Goal: Task Accomplishment & Management: Manage account settings

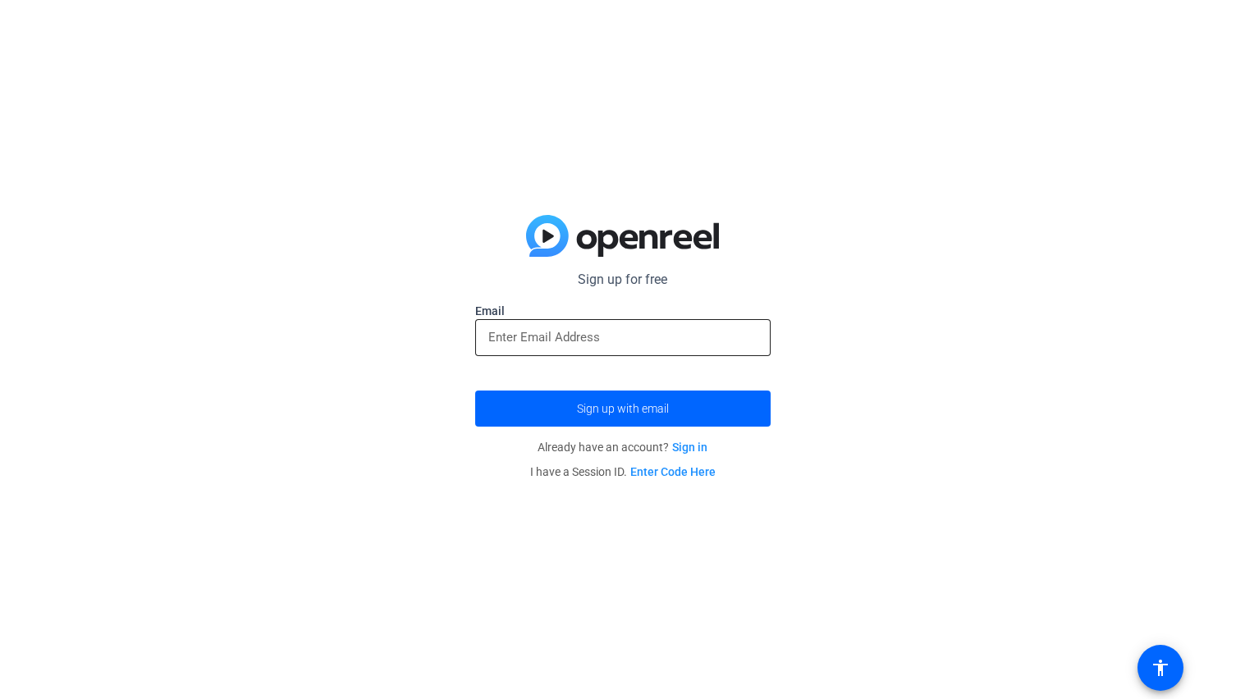
click at [686, 330] on input "email" at bounding box center [622, 337] width 269 height 20
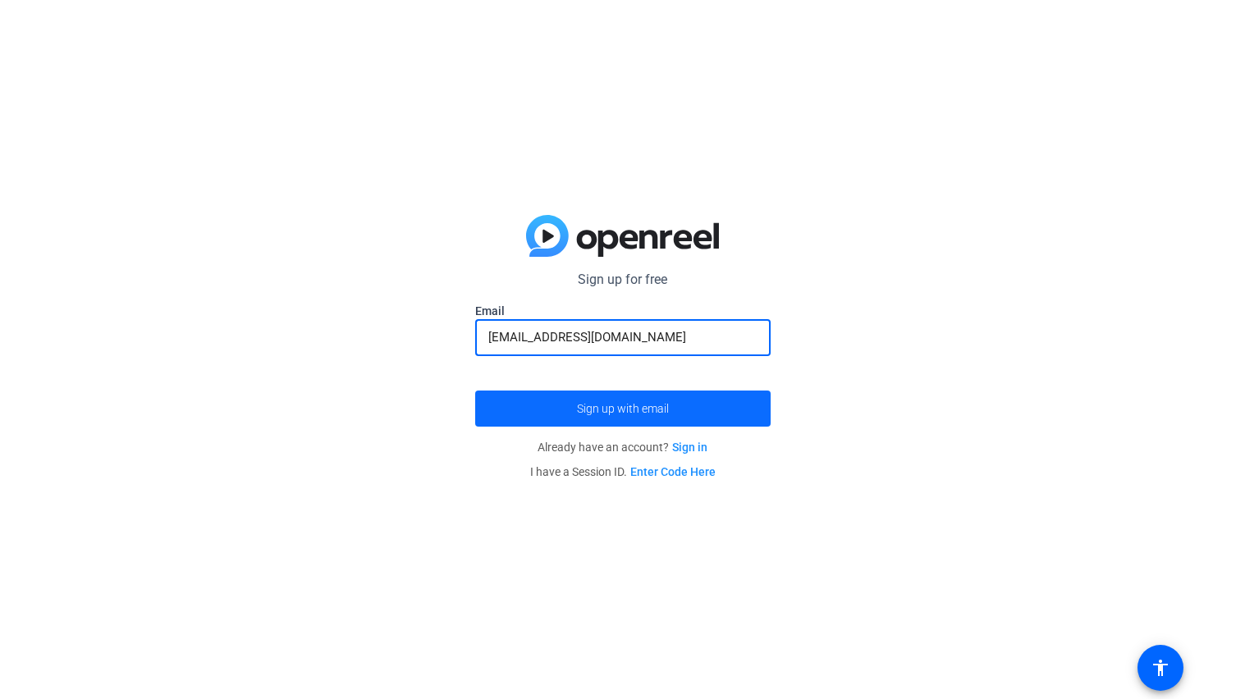
type input "beckburroughs@gmail.com"
click at [718, 405] on span "submit" at bounding box center [622, 408] width 295 height 39
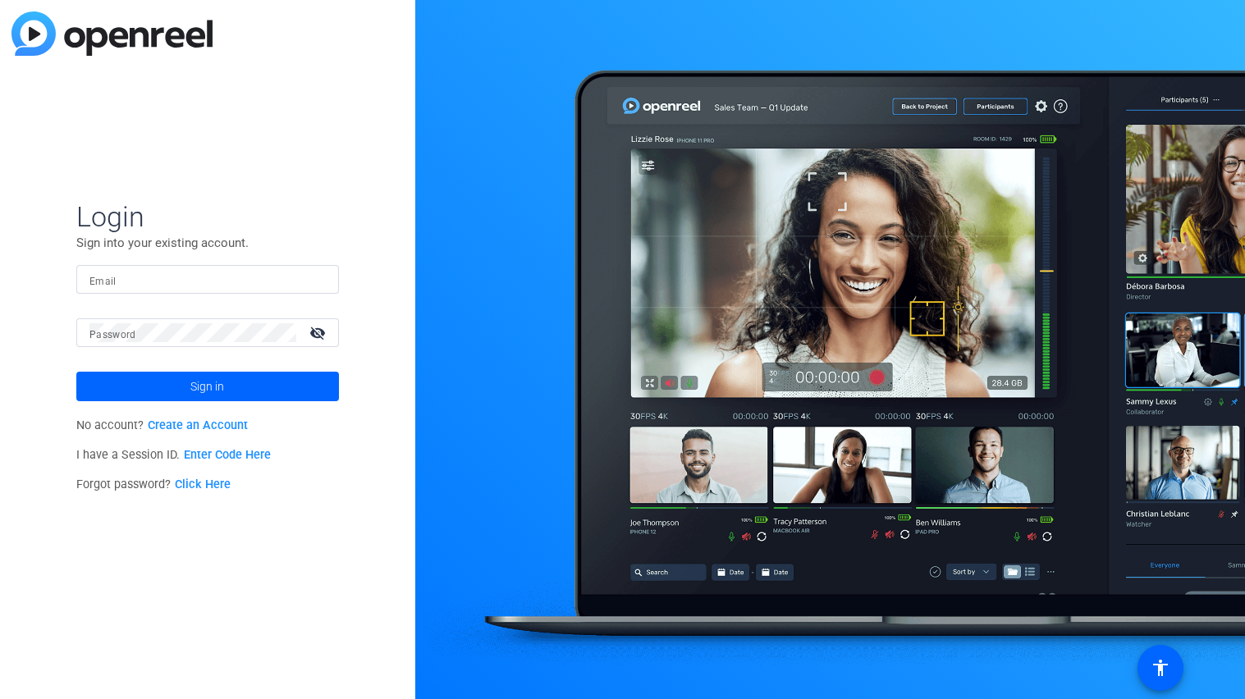
click at [461, 262] on div at bounding box center [830, 349] width 830 height 699
